Goal: Task Accomplishment & Management: Use online tool/utility

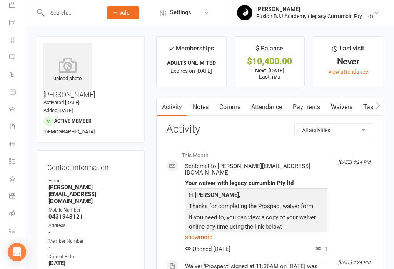
scroll to position [77, 0]
click at [14, 226] on link "Class check-in" at bounding box center [17, 230] width 17 height 17
click at [11, 16] on icon at bounding box center [11, 16] width 7 height 5
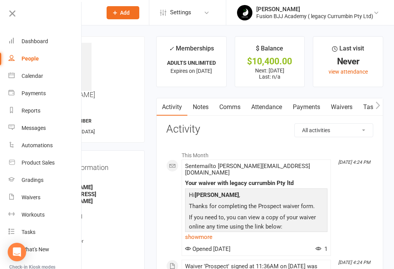
click at [33, 42] on div "Dashboard" at bounding box center [35, 41] width 27 height 6
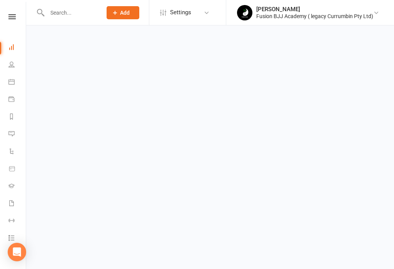
click at [11, 18] on icon at bounding box center [11, 16] width 7 height 5
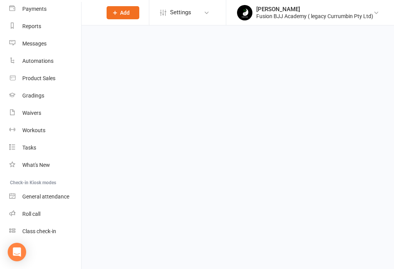
scroll to position [84, 0]
click at [50, 232] on div "Class check-in" at bounding box center [39, 231] width 34 height 6
click at [55, 197] on div "General attendance" at bounding box center [45, 196] width 47 height 6
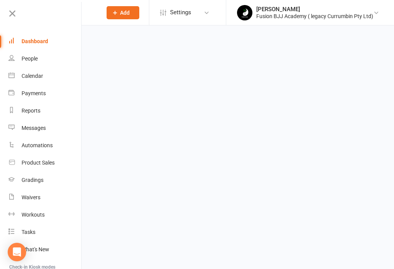
scroll to position [0, 1]
click at [11, 18] on icon at bounding box center [12, 13] width 11 height 11
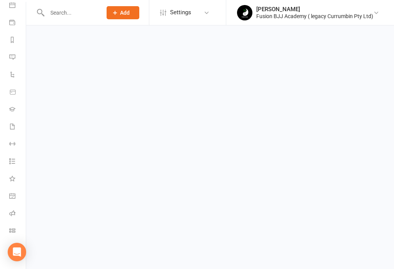
scroll to position [77, 0]
click at [14, 231] on icon at bounding box center [12, 230] width 6 height 6
click at [12, 15] on icon at bounding box center [12, 16] width 7 height 5
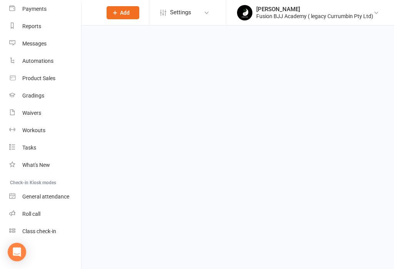
scroll to position [84, 0]
click at [46, 200] on link "General attendance" at bounding box center [45, 196] width 73 height 17
click at [49, 233] on div "Class check-in" at bounding box center [39, 231] width 34 height 6
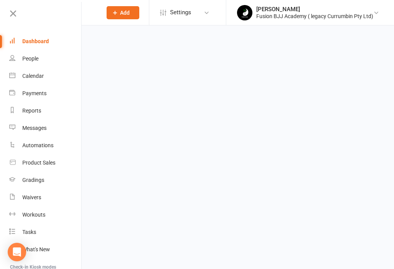
scroll to position [0, 0]
click at [14, 15] on icon at bounding box center [13, 13] width 11 height 11
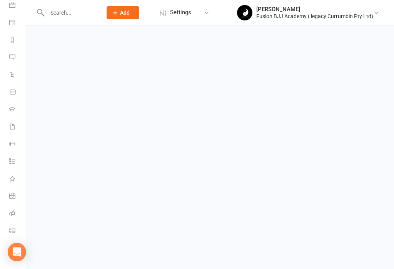
scroll to position [77, 0]
click at [15, 229] on link "Class check-in" at bounding box center [17, 230] width 17 height 17
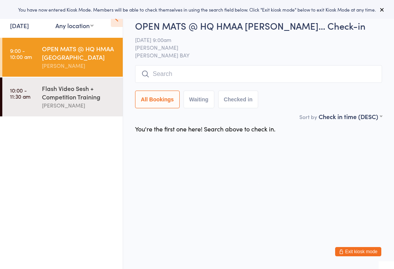
click at [185, 78] on input "search" at bounding box center [258, 74] width 247 height 18
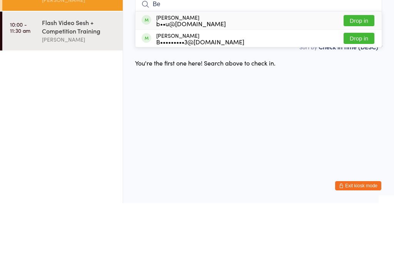
type input "B"
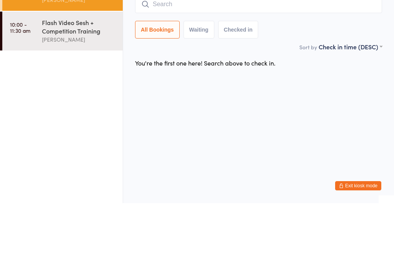
click at [155, 88] on html "You have now entered Kiosk Mode. Members will be able to check themselves in us…" at bounding box center [197, 134] width 394 height 269
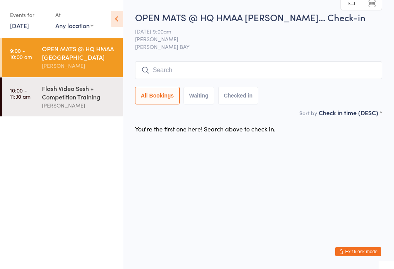
click at [193, 77] on input "search" at bounding box center [258, 70] width 247 height 18
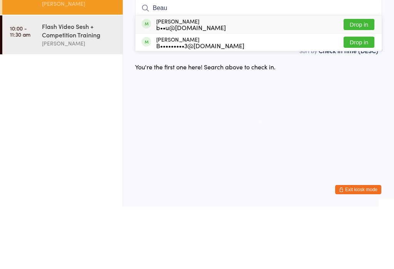
type input "Beau"
click at [204, 86] on div "b••u@[DOMAIN_NAME]" at bounding box center [191, 89] width 70 height 6
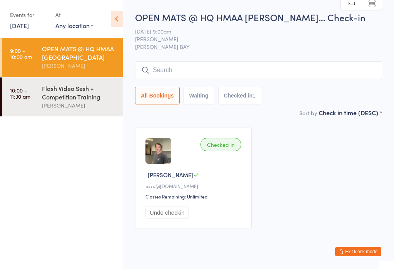
click at [264, 37] on span "[PERSON_NAME]" at bounding box center [252, 39] width 235 height 8
click at [194, 70] on input "search" at bounding box center [258, 70] width 247 height 18
